Goal: Check status: Check status

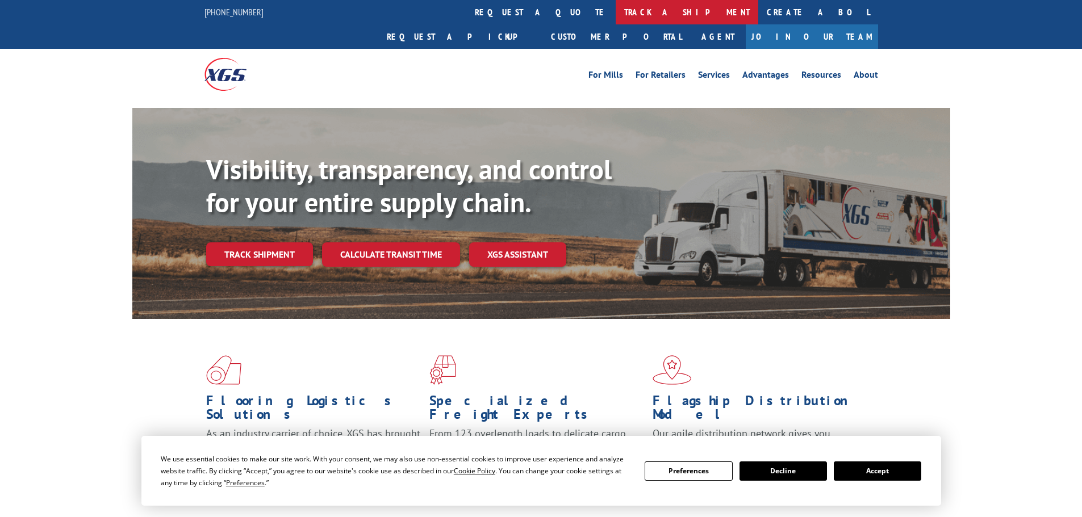
click at [616, 11] on link "track a shipment" at bounding box center [687, 12] width 143 height 24
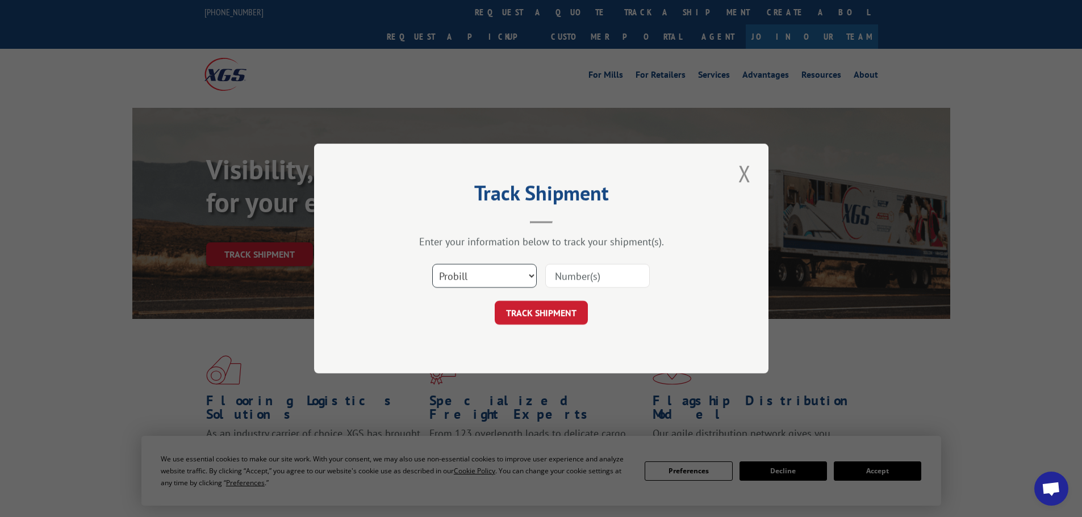
click at [532, 278] on select "Select category... Probill BOL PO" at bounding box center [484, 276] width 104 height 24
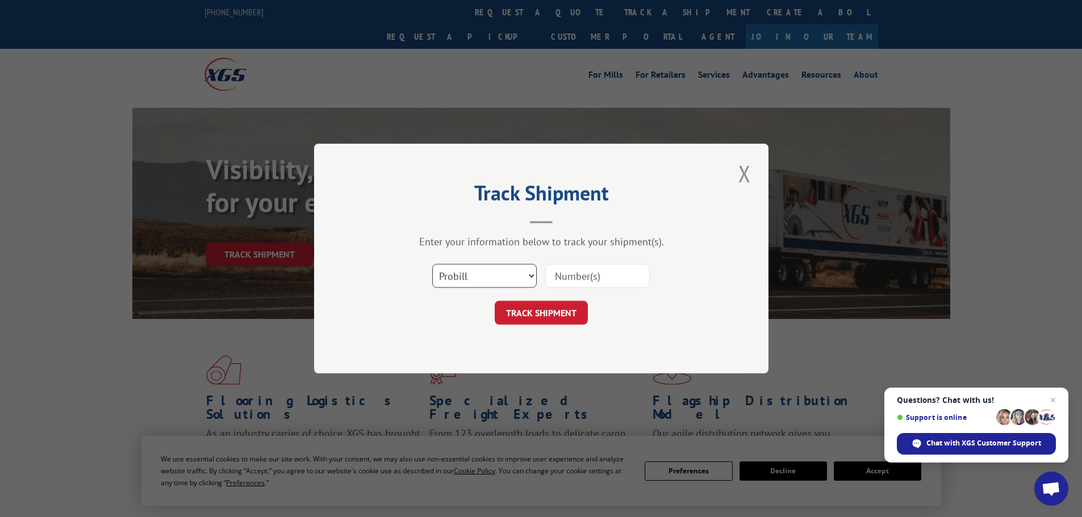
select select "bol"
click at [432, 264] on select "Select category... Probill BOL PO" at bounding box center [484, 276] width 104 height 24
click at [580, 281] on input at bounding box center [597, 276] width 104 height 24
type input "420430"
click at [562, 316] on button "TRACK SHIPMENT" at bounding box center [541, 313] width 93 height 24
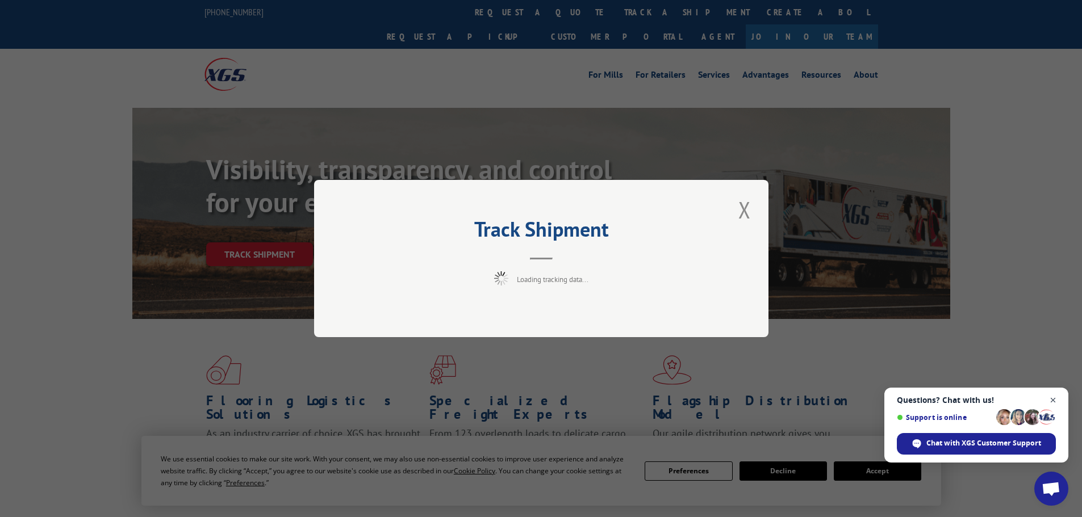
click at [1054, 401] on span "Open chat" at bounding box center [1053, 401] width 14 height 14
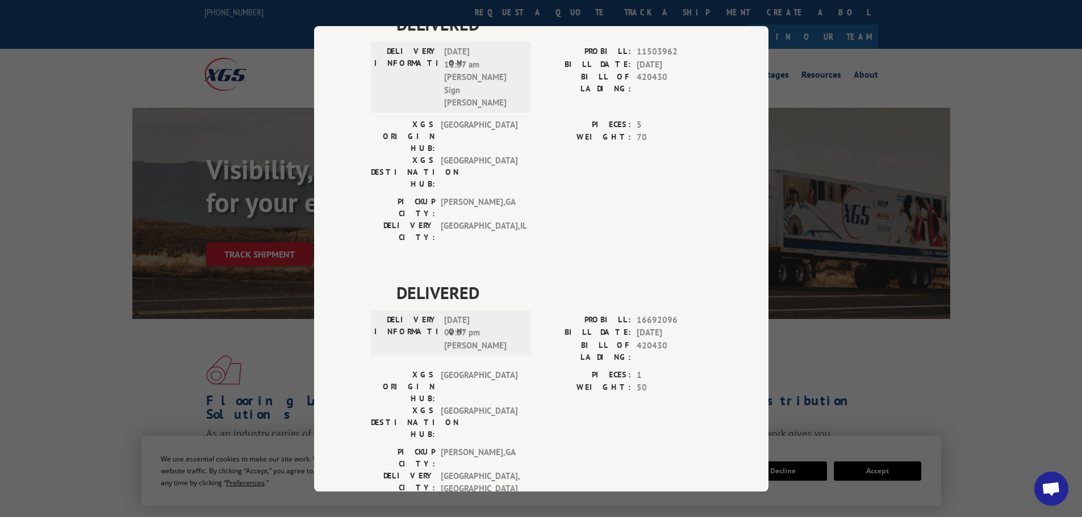
scroll to position [454, 0]
